Goal: Task Accomplishment & Management: Manage account settings

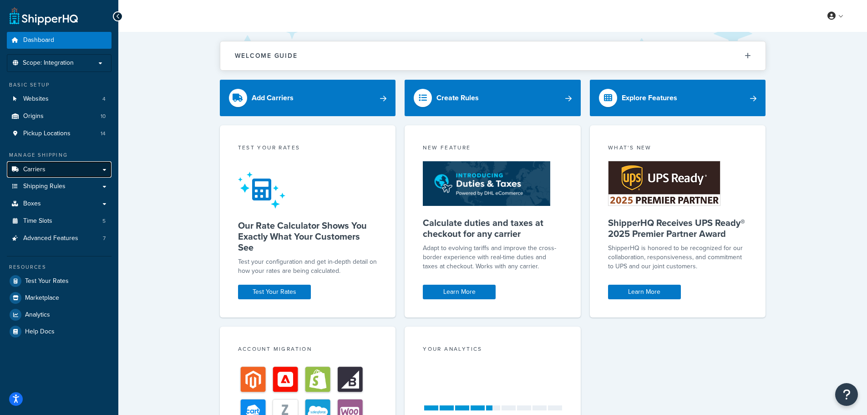
click at [42, 169] on span "Carriers" at bounding box center [34, 170] width 22 height 8
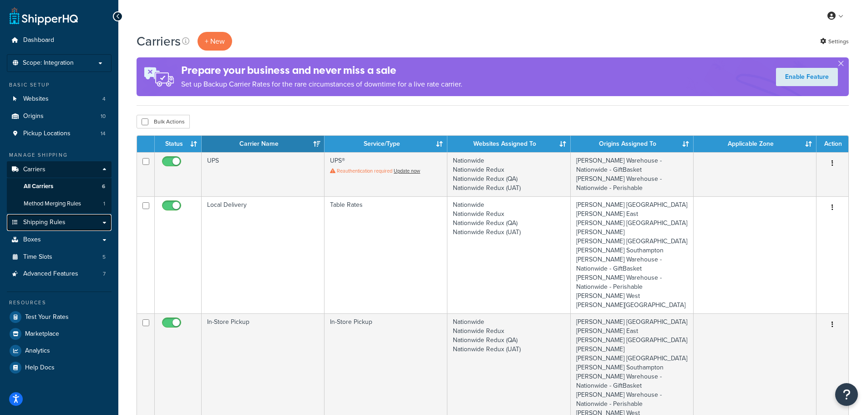
click at [57, 223] on span "Shipping Rules" at bounding box center [44, 222] width 42 height 8
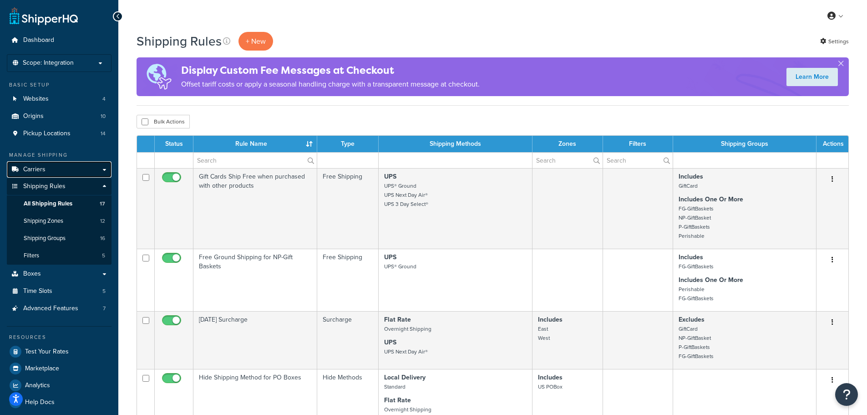
click at [34, 161] on link "Carriers" at bounding box center [59, 169] width 105 height 17
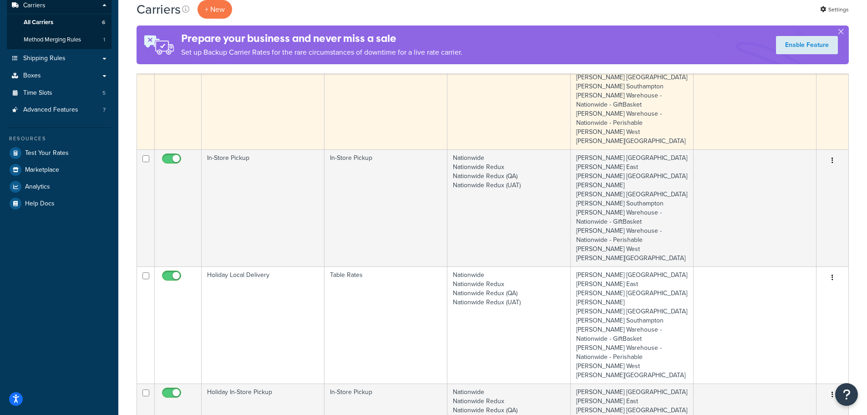
scroll to position [182, 0]
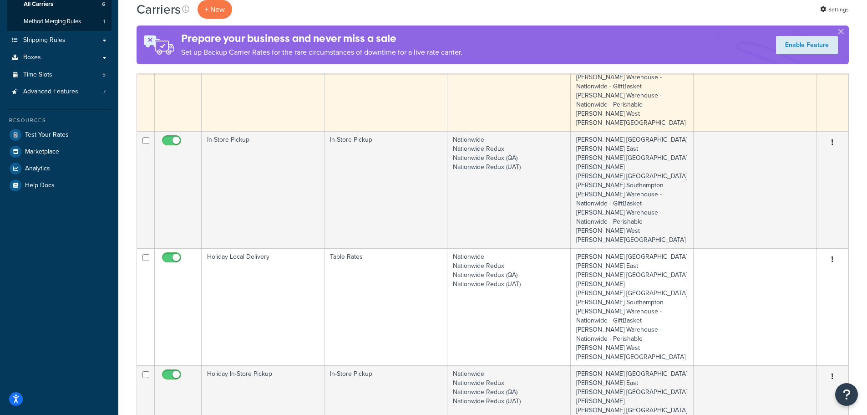
click at [263, 272] on td "Holiday Local Delivery" at bounding box center [263, 306] width 123 height 117
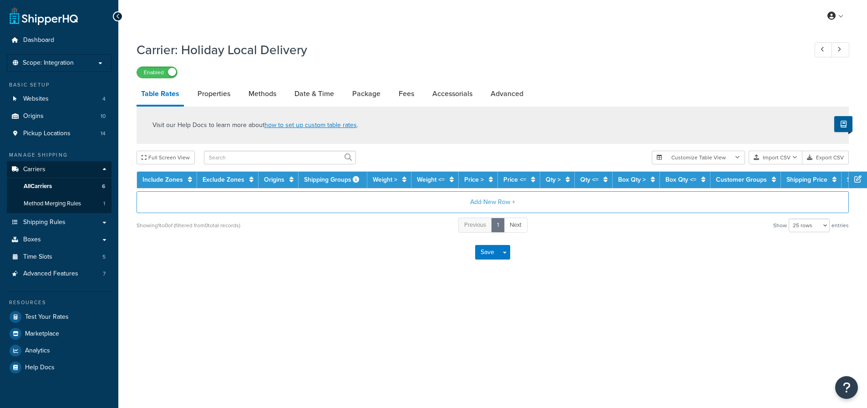
select select "25"
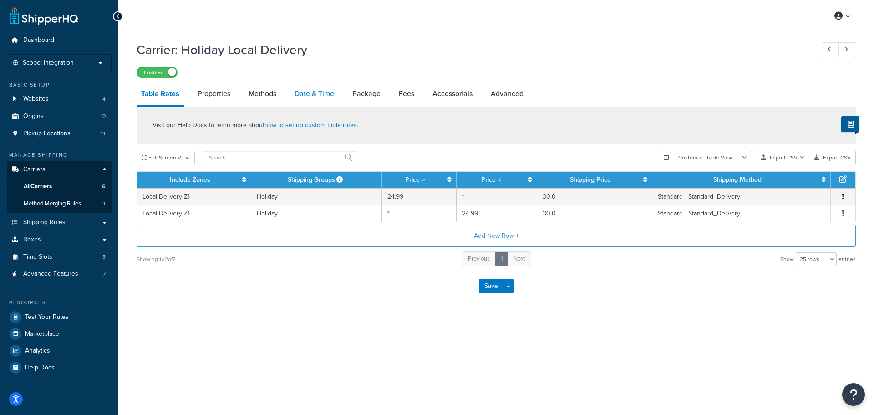
click at [310, 96] on link "Date & Time" at bounding box center [314, 94] width 49 height 22
select select "yMd"
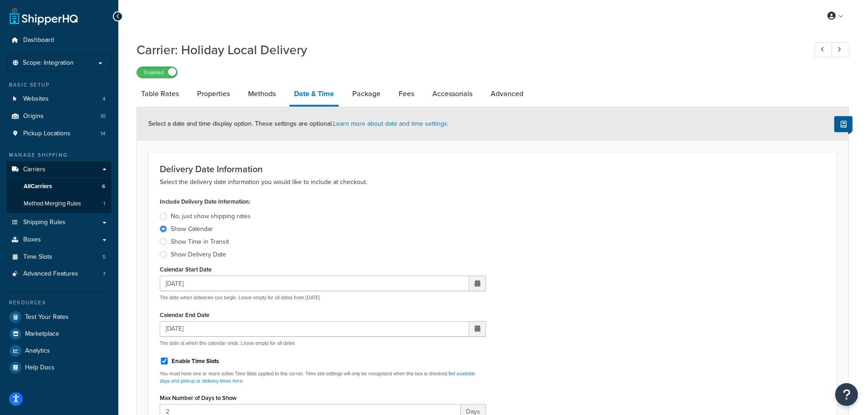
click at [573, 364] on div "Include Delivery Date Information: No, just show shipping rates Show Calendar S…" at bounding box center [492, 386] width 679 height 383
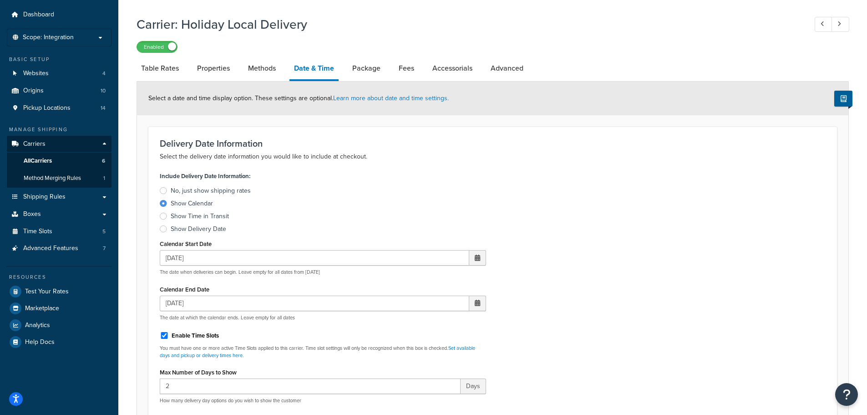
scroll to position [46, 0]
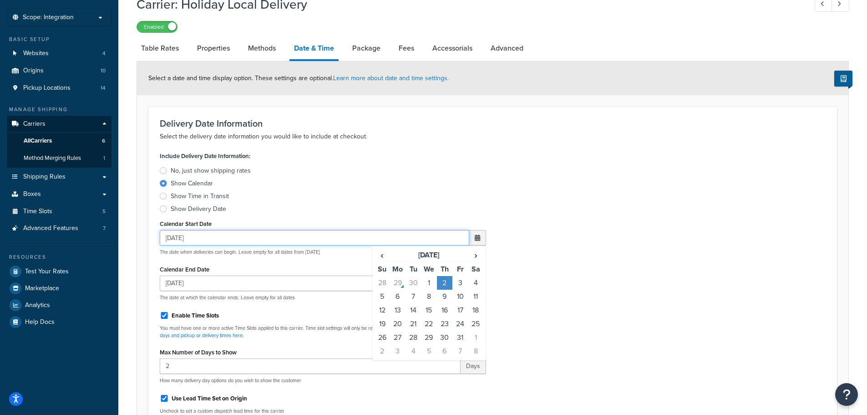
click at [182, 236] on input "10/02/2025" at bounding box center [314, 237] width 309 height 15
type input "10/03/2025"
click at [460, 284] on td "3" at bounding box center [459, 283] width 15 height 14
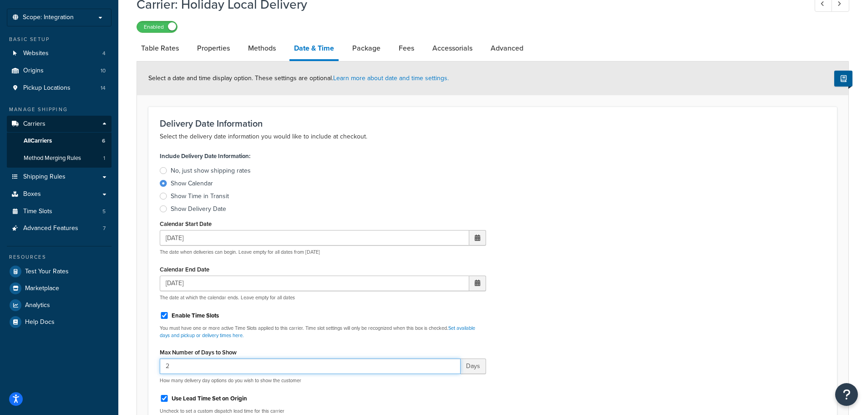
drag, startPoint x: 190, startPoint y: 367, endPoint x: 158, endPoint y: 366, distance: 32.3
click at [158, 366] on div "Include Delivery Date Information: No, just show shipping rates Show Calendar S…" at bounding box center [323, 340] width 340 height 383
type input "1"
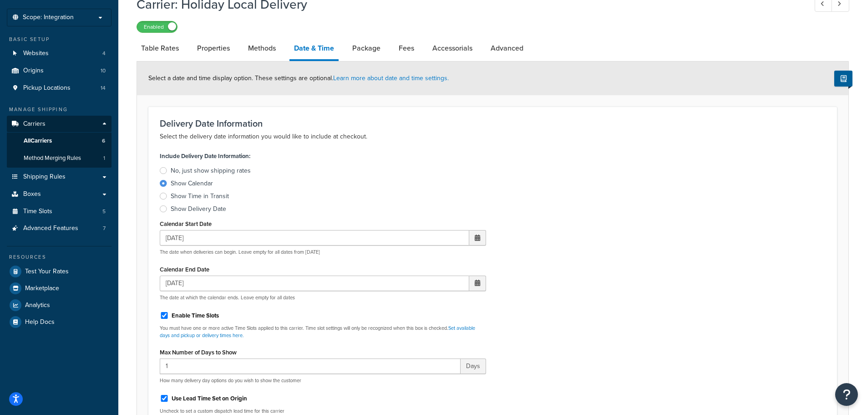
click at [730, 215] on div "Include Delivery Date Information: No, just show shipping rates Show Calendar S…" at bounding box center [492, 340] width 679 height 383
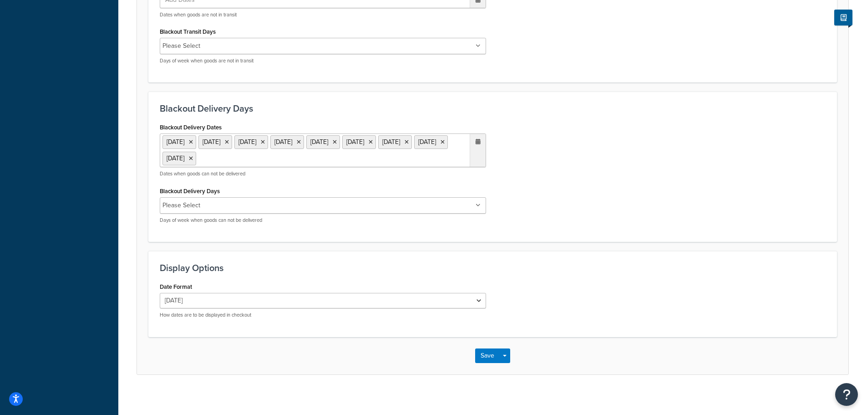
scroll to position [655, 0]
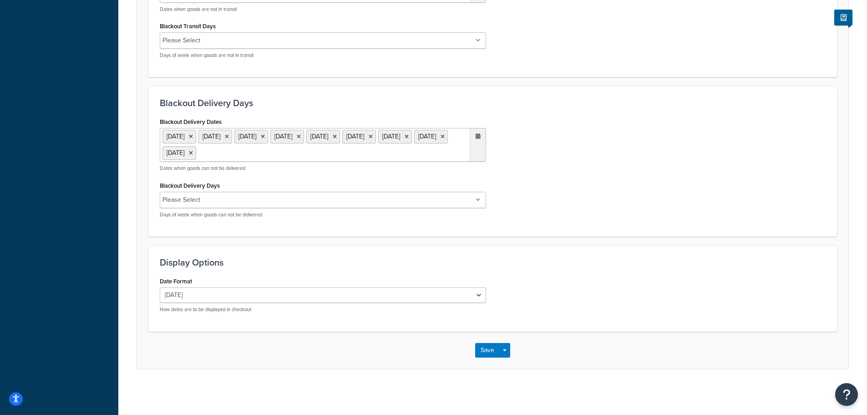
click at [484, 348] on button "Save" at bounding box center [487, 350] width 25 height 15
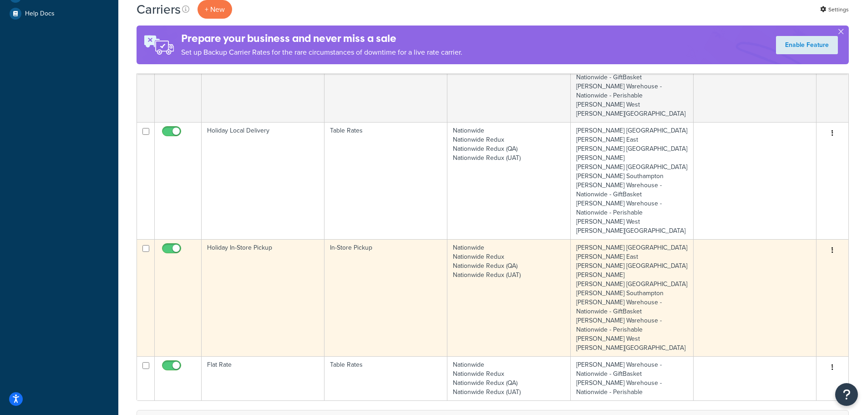
scroll to position [364, 0]
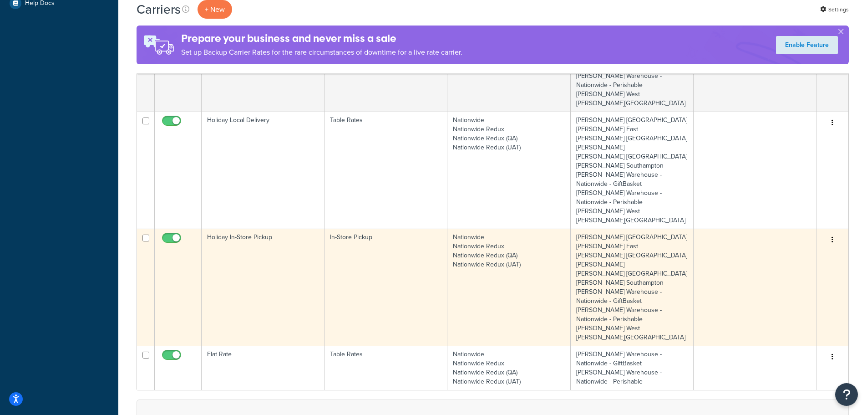
click at [258, 230] on td "Holiday In-Store Pickup" at bounding box center [263, 286] width 123 height 117
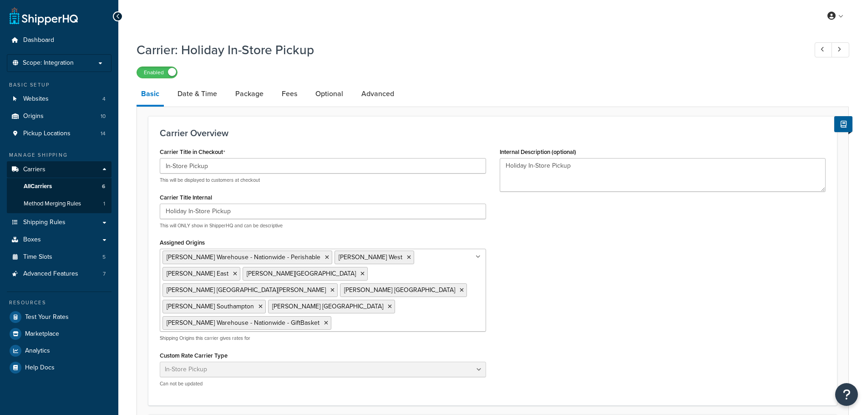
select select "pickup"
click at [197, 90] on link "Date & Time" at bounding box center [197, 94] width 49 height 22
select select "calendar"
select select "yMd"
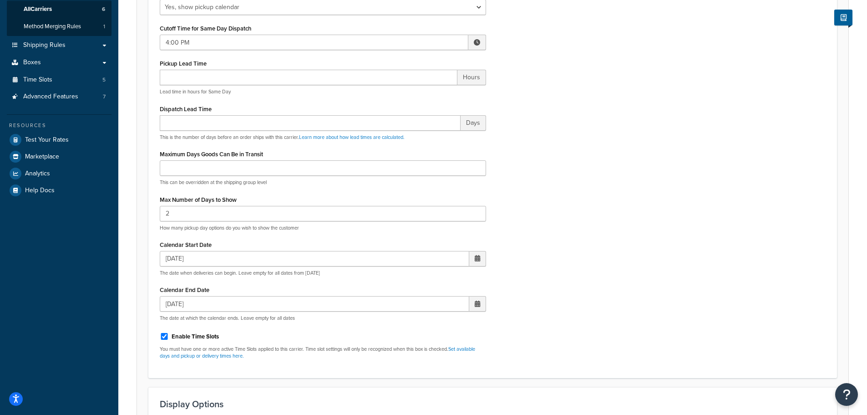
scroll to position [182, 0]
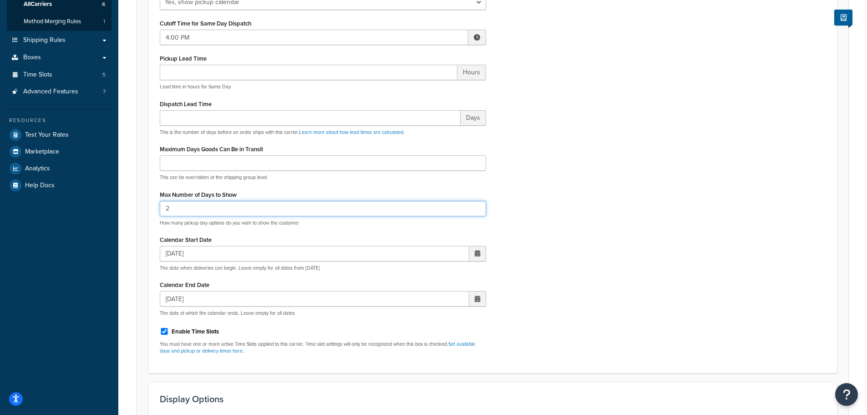
drag, startPoint x: 187, startPoint y: 209, endPoint x: 150, endPoint y: 206, distance: 36.5
click at [157, 207] on div "Display Pickup Calendar No, just show shipping rates Yes, show pickup calendar …" at bounding box center [323, 171] width 340 height 379
type input "1"
click at [318, 252] on input "10/02/2025" at bounding box center [314, 253] width 309 height 15
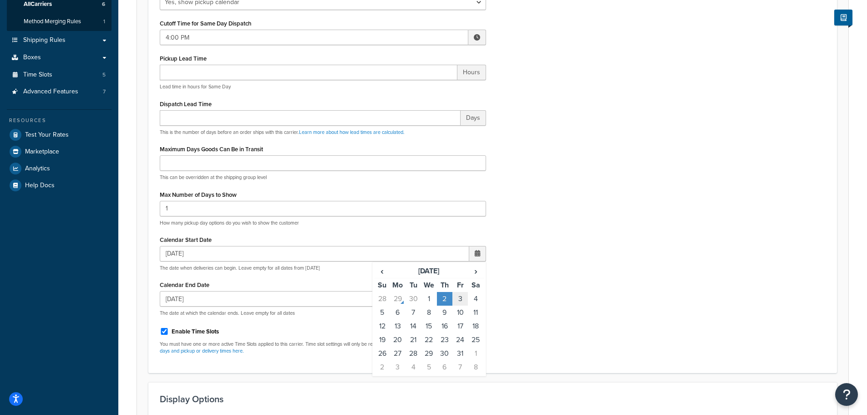
click at [457, 298] on td "3" at bounding box center [459, 299] width 15 height 14
type input "10/03/2025"
click at [635, 227] on div "Display Pickup Calendar No, just show shipping rates Yes, show pickup calendar …" at bounding box center [492, 171] width 679 height 379
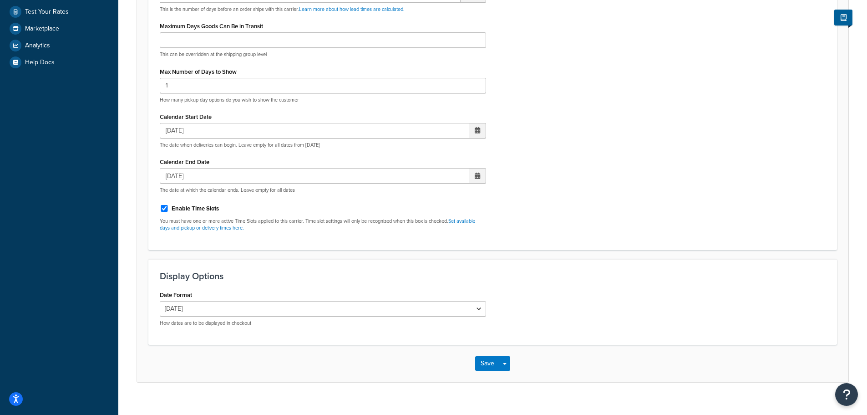
scroll to position [319, 0]
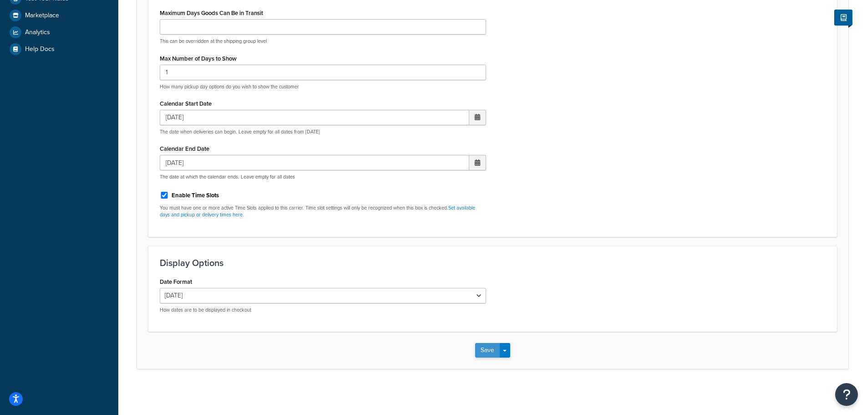
click at [484, 350] on button "Save" at bounding box center [487, 350] width 25 height 15
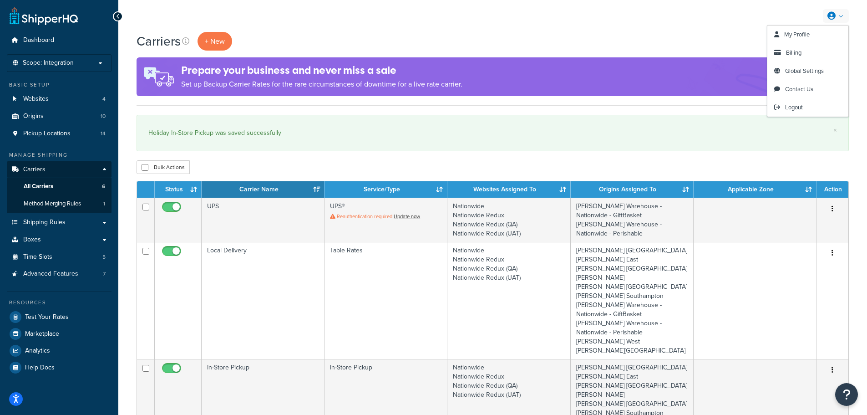
click at [843, 12] on link at bounding box center [836, 16] width 26 height 14
click at [797, 105] on span "Logout" at bounding box center [794, 107] width 18 height 9
